Goal: Find specific page/section: Find specific page/section

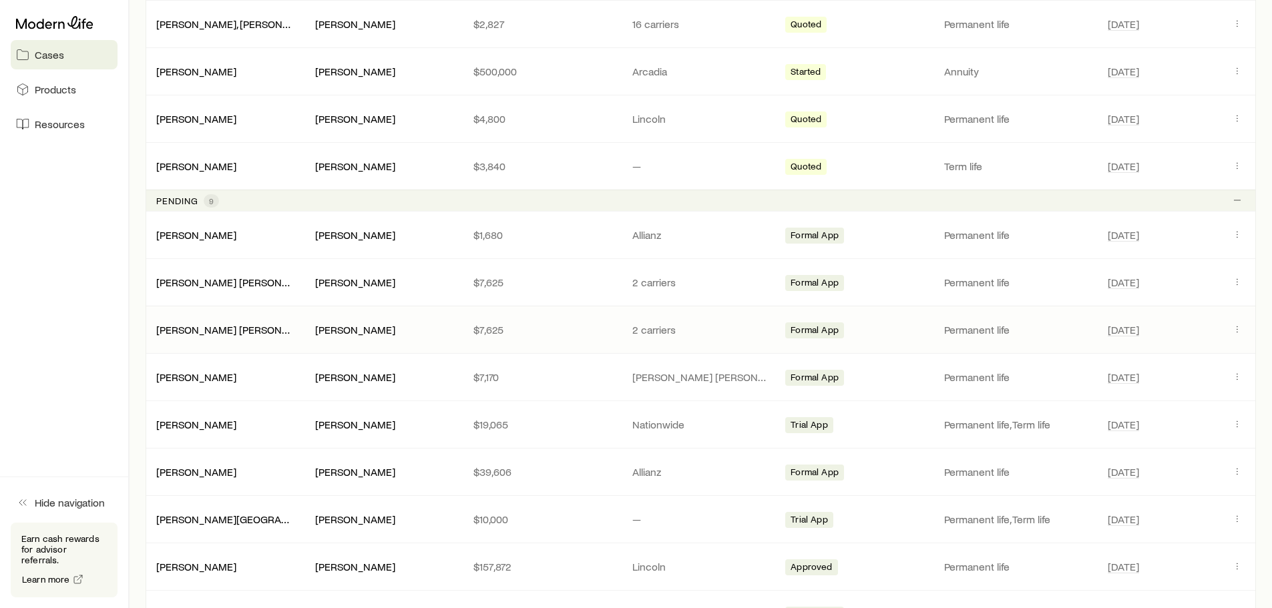
scroll to position [570, 0]
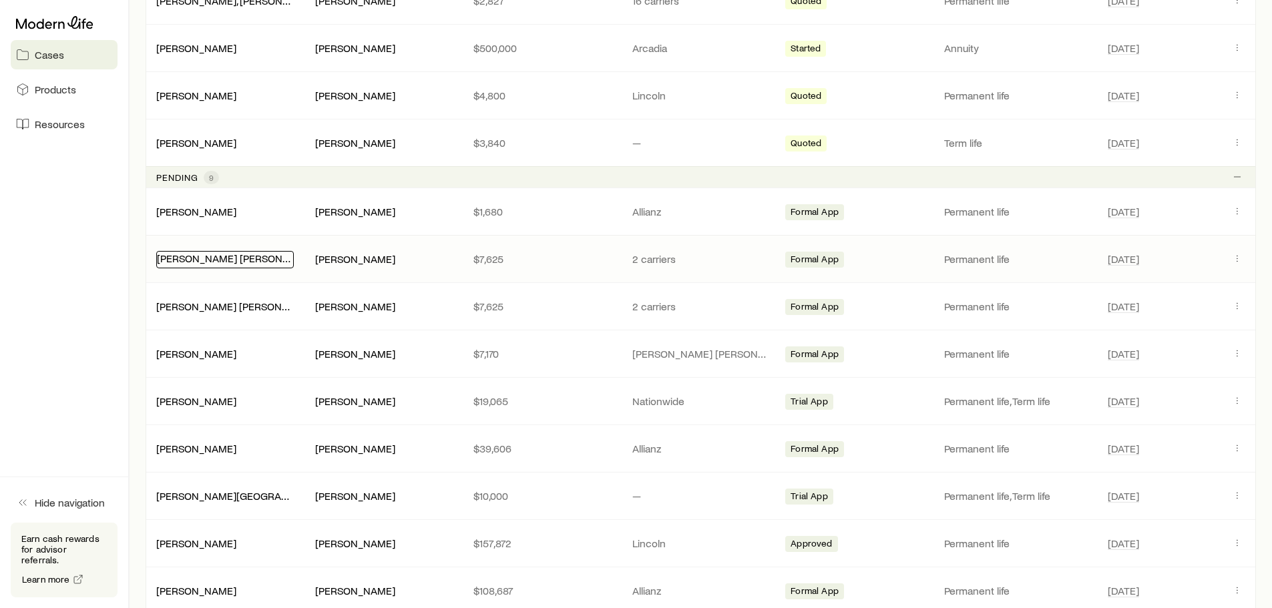
click at [206, 258] on link "[PERSON_NAME] [PERSON_NAME]" at bounding box center [238, 258] width 163 height 13
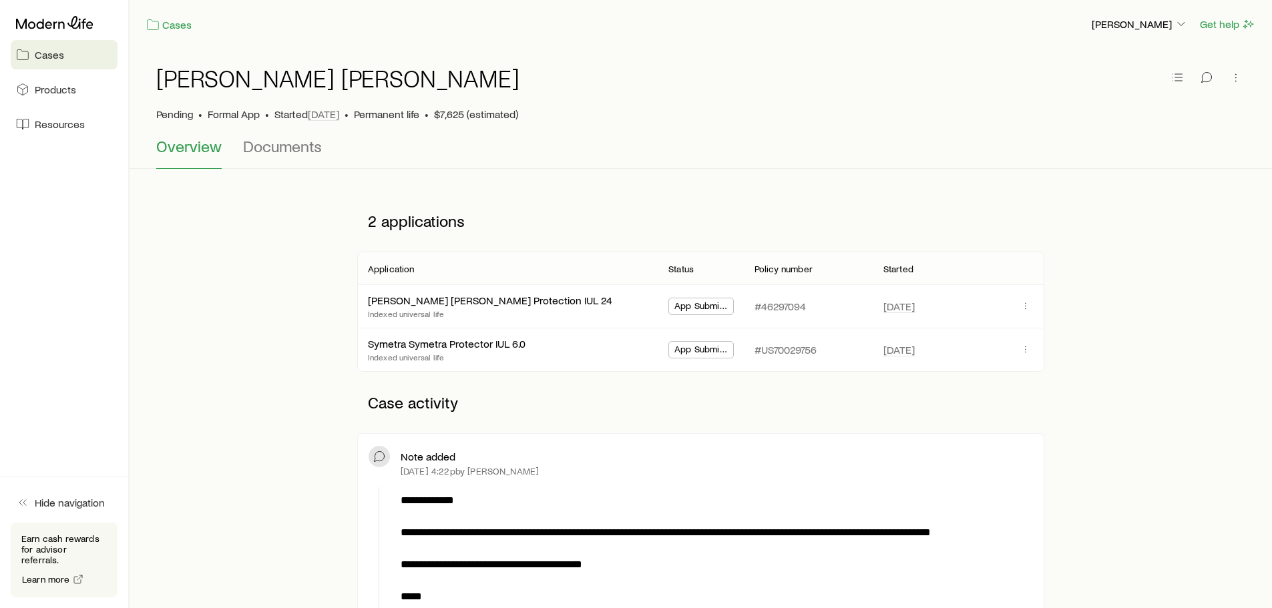
click at [168, 142] on span "Overview" at bounding box center [188, 146] width 65 height 19
drag, startPoint x: 66, startPoint y: 73, endPoint x: 62, endPoint y: 67, distance: 7.8
click at [66, 75] on div "Cases Products Resources" at bounding box center [64, 75] width 128 height 150
click at [59, 55] on span "Cases" at bounding box center [49, 54] width 29 height 13
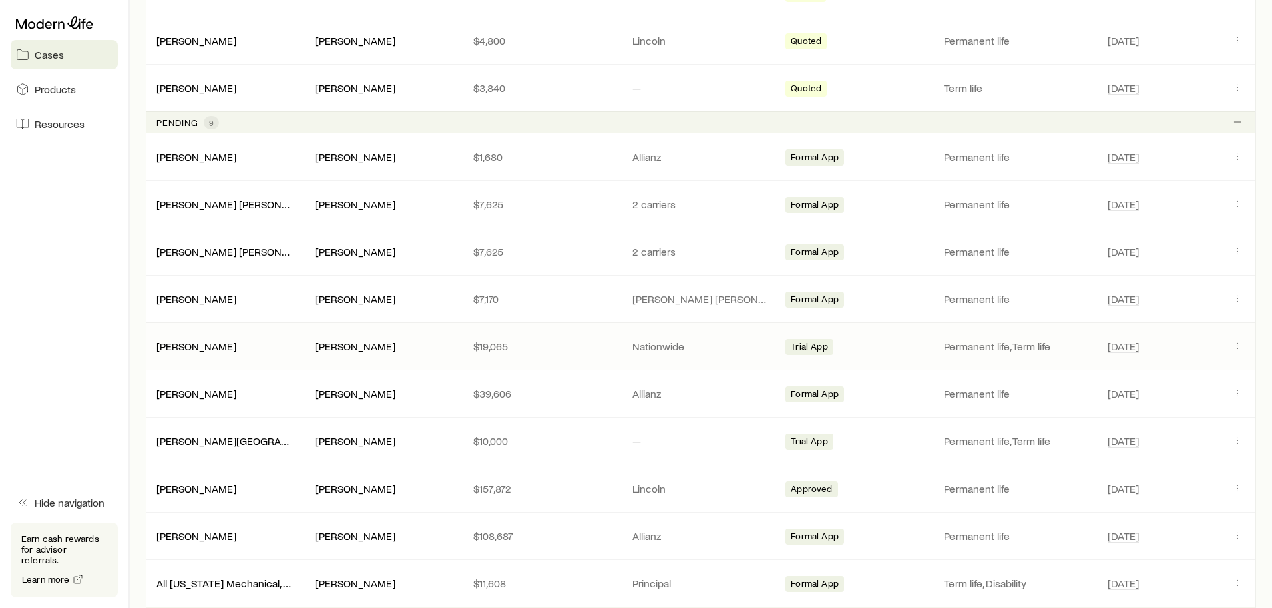
scroll to position [601, 0]
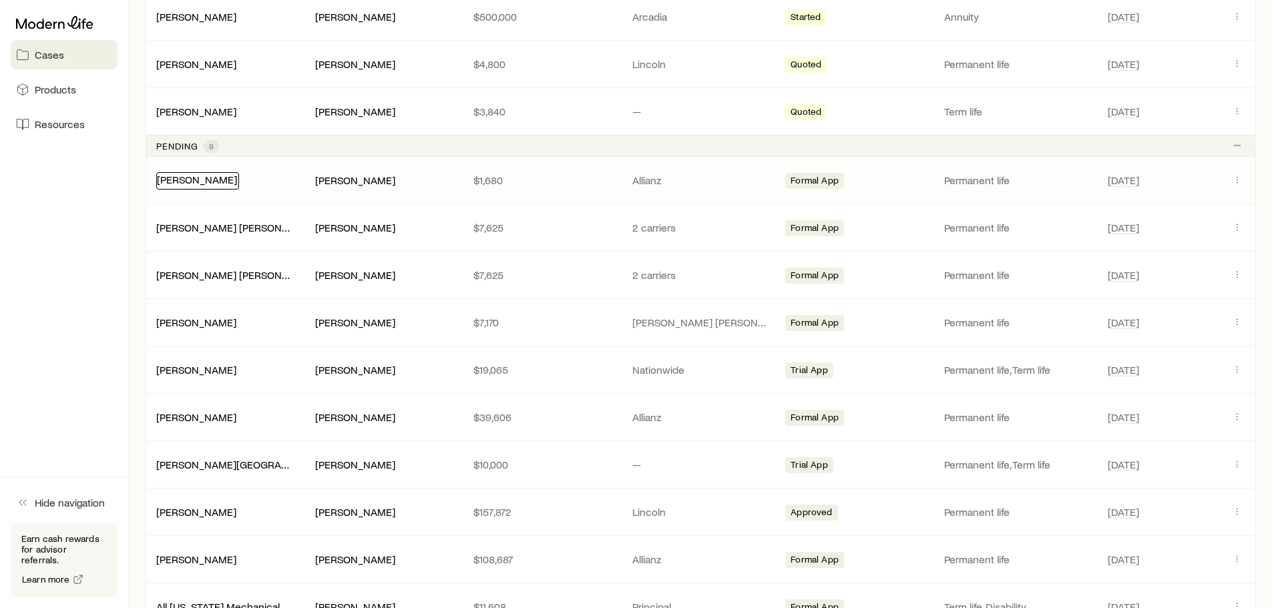
click at [180, 176] on link "[PERSON_NAME]" at bounding box center [197, 179] width 80 height 13
